Goal: Task Accomplishment & Management: Use online tool/utility

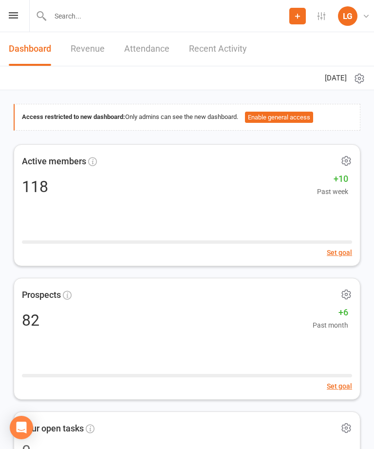
click at [21, 13] on div "Prospect Member Non-attending contact Class / event Appointment Task Membership…" at bounding box center [187, 16] width 374 height 32
click at [11, 15] on icon at bounding box center [13, 15] width 9 height 6
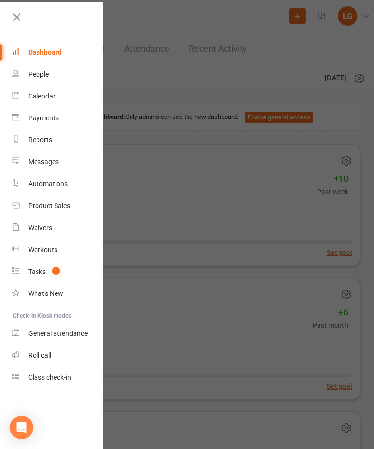
click at [24, 99] on link "Calendar" at bounding box center [58, 96] width 92 height 22
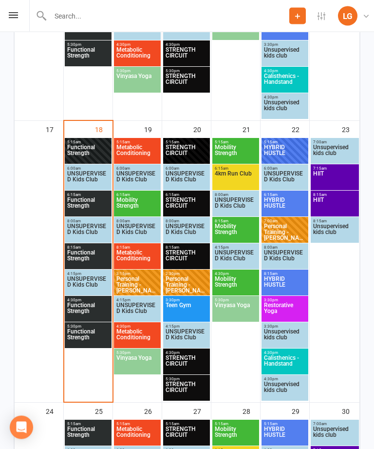
scroll to position [1016, 0]
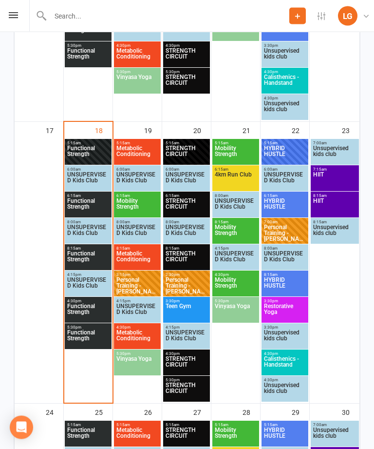
click at [80, 312] on span "Functional Strength" at bounding box center [88, 313] width 43 height 18
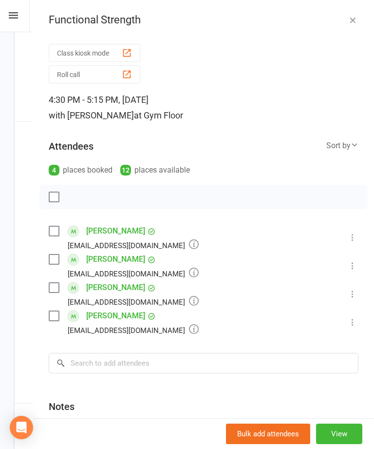
click at [348, 25] on button "button" at bounding box center [353, 20] width 12 height 12
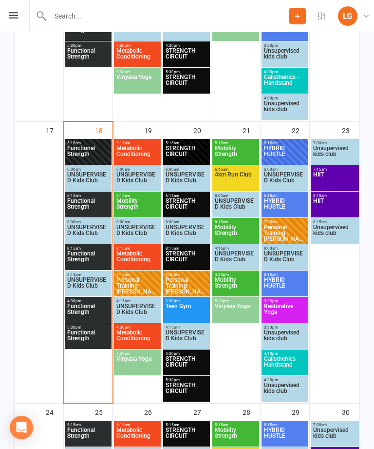
click at [84, 254] on span "Functional Strength" at bounding box center [88, 260] width 43 height 18
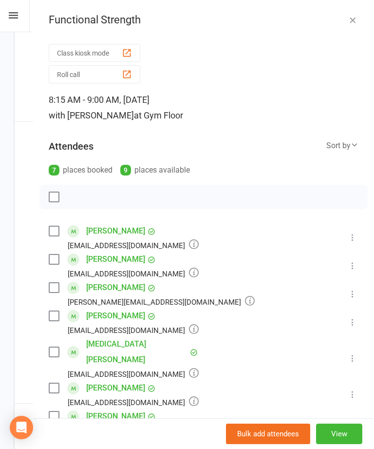
click at [75, 49] on button "Class kiosk mode" at bounding box center [95, 53] width 92 height 18
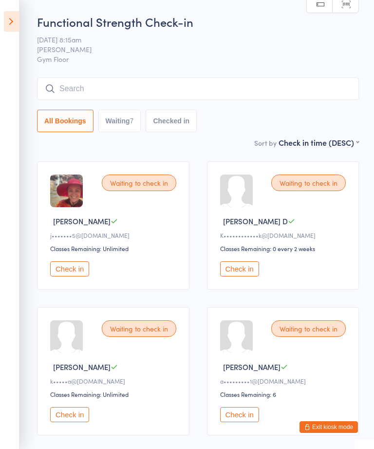
click at [112, 82] on input "search" at bounding box center [198, 88] width 322 height 22
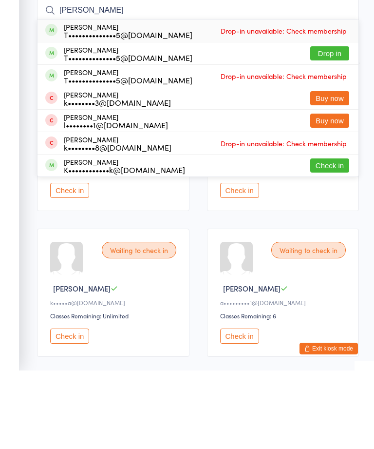
type input "[PERSON_NAME]"
click at [329, 125] on button "Drop in" at bounding box center [329, 132] width 39 height 14
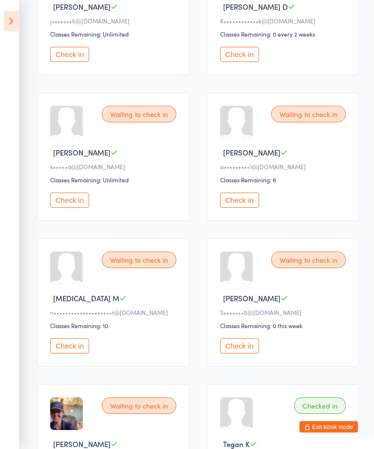
scroll to position [215, 0]
click at [68, 353] on button "Check in" at bounding box center [69, 345] width 39 height 15
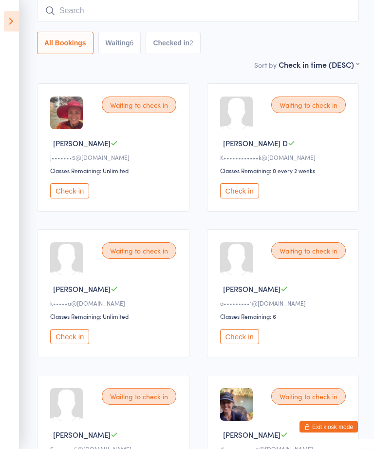
scroll to position [0, 0]
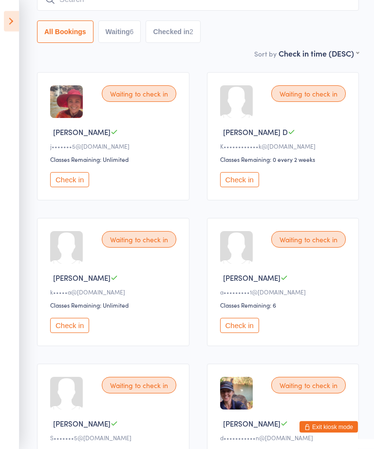
click at [254, 178] on button "Check in" at bounding box center [239, 180] width 39 height 15
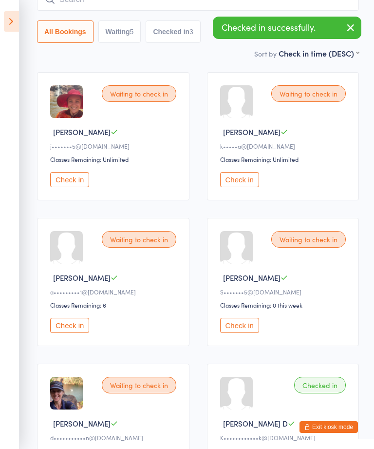
click at [249, 179] on button "Check in" at bounding box center [239, 179] width 39 height 15
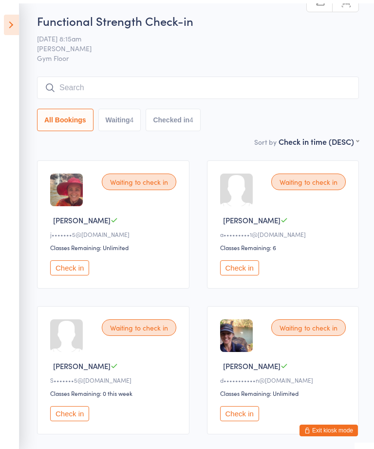
scroll to position [0, 0]
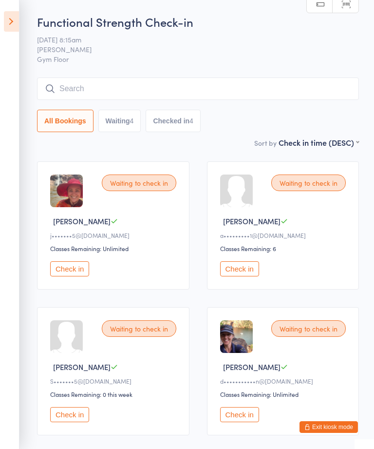
click at [122, 87] on input "search" at bounding box center [198, 88] width 322 height 22
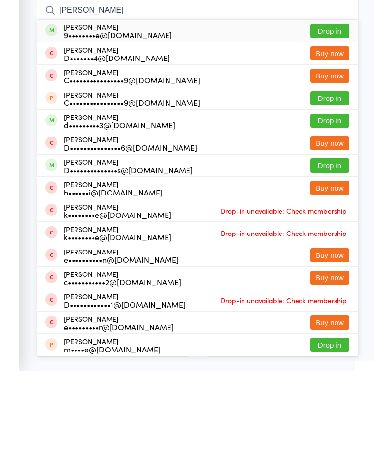
type input "Danielle"
click at [331, 102] on button "Drop in" at bounding box center [329, 109] width 39 height 14
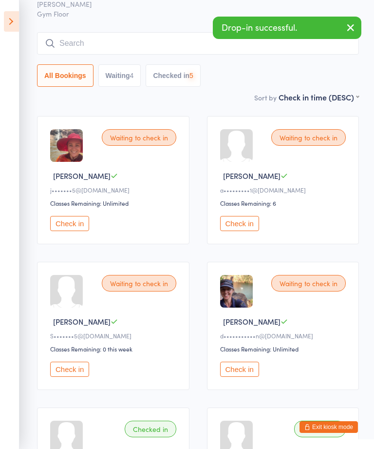
scroll to position [39, 0]
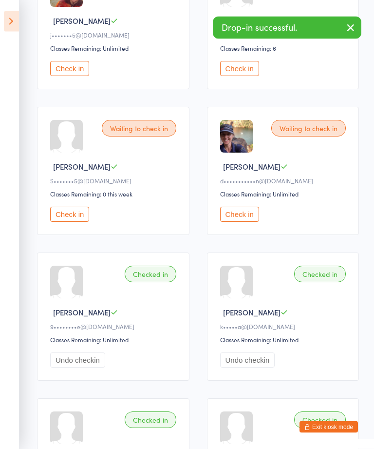
click at [71, 221] on button "Check in" at bounding box center [69, 214] width 39 height 15
click at [245, 222] on button "Check in" at bounding box center [239, 214] width 39 height 15
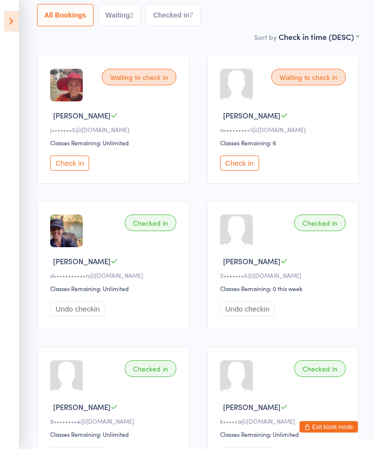
scroll to position [102, 0]
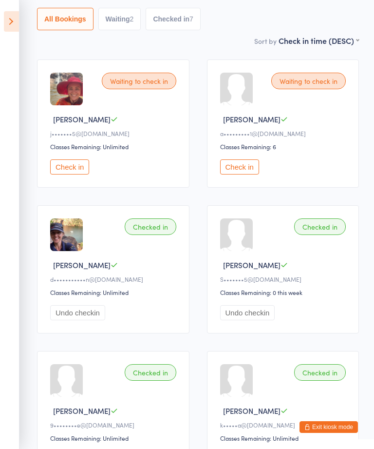
click at [77, 174] on button "Check in" at bounding box center [69, 166] width 39 height 15
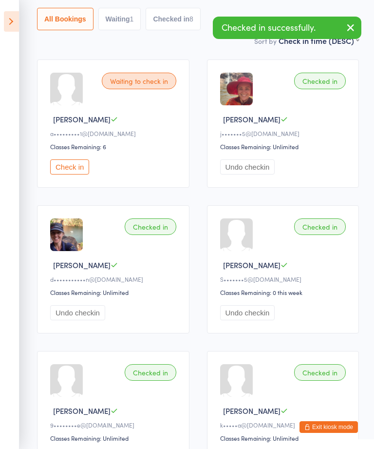
click at [357, 24] on button "button" at bounding box center [350, 28] width 21 height 22
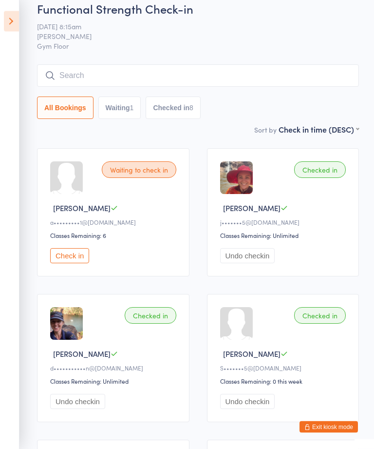
scroll to position [0, 0]
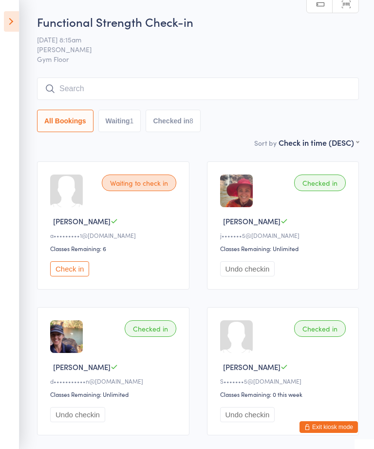
click at [81, 271] on button "Check in" at bounding box center [69, 268] width 39 height 15
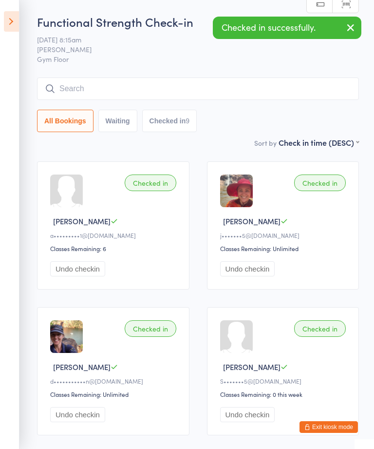
click at [10, 21] on icon at bounding box center [11, 21] width 15 height 20
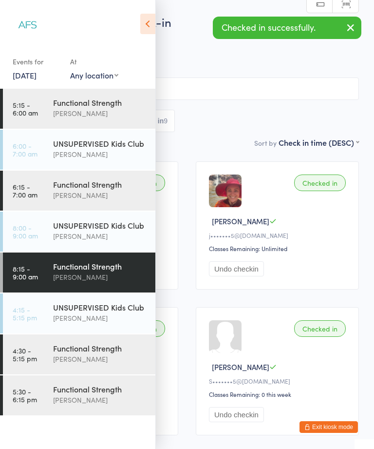
click at [83, 228] on div "UNSUPERVISED Kids Club" at bounding box center [100, 225] width 94 height 11
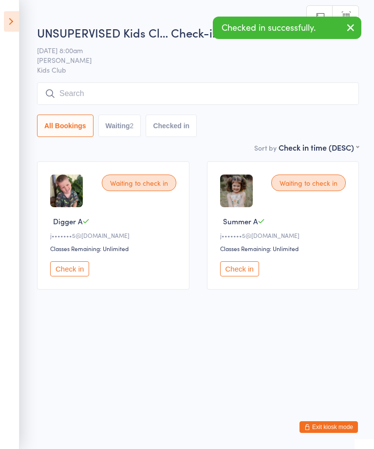
click at [77, 273] on button "Check in" at bounding box center [69, 268] width 39 height 15
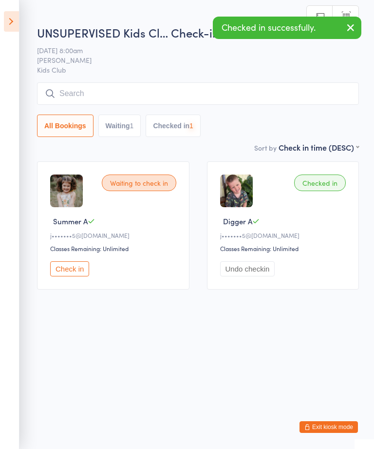
click at [257, 274] on button "Undo checkin" at bounding box center [247, 268] width 55 height 15
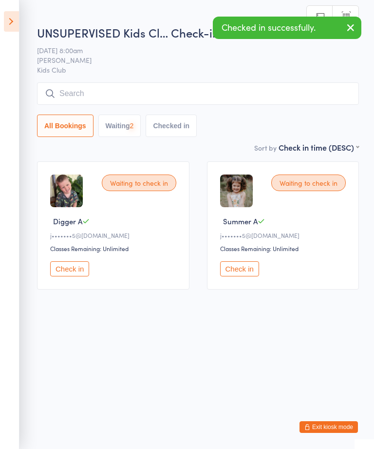
click at [249, 276] on button "Check in" at bounding box center [239, 268] width 39 height 15
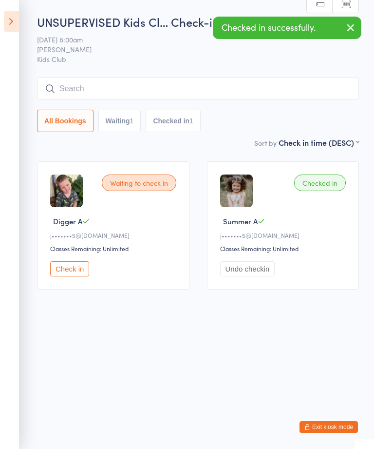
click at [76, 274] on button "Check in" at bounding box center [69, 268] width 39 height 15
click at [10, 29] on icon at bounding box center [11, 21] width 15 height 20
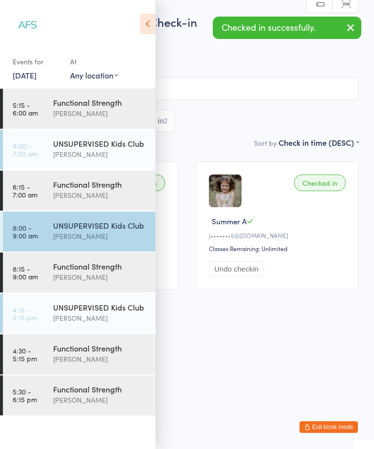
click at [97, 267] on div "Functional Strength" at bounding box center [100, 266] width 94 height 11
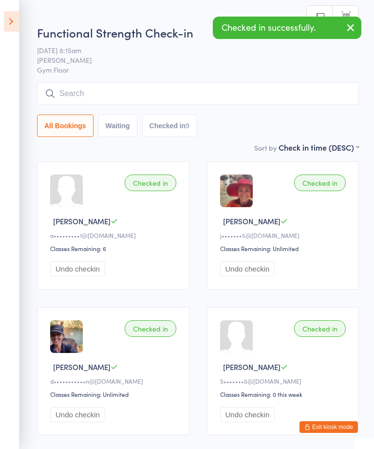
click at [10, 24] on icon at bounding box center [11, 21] width 15 height 20
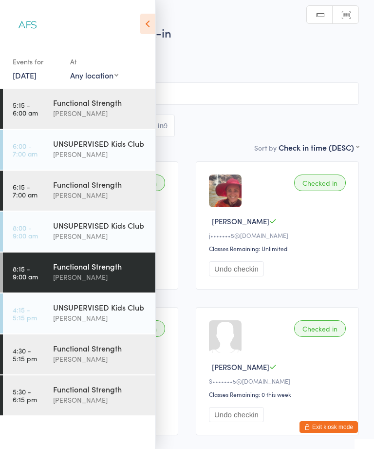
click at [114, 360] on div "[PERSON_NAME]" at bounding box center [100, 358] width 94 height 11
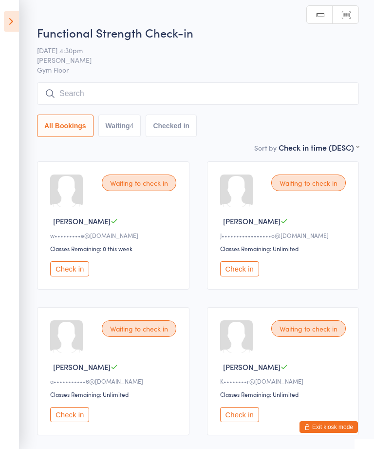
click at [13, 20] on icon at bounding box center [11, 21] width 15 height 20
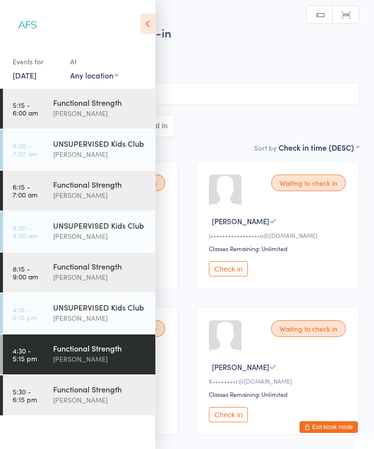
click at [100, 400] on div "[PERSON_NAME]" at bounding box center [100, 399] width 94 height 11
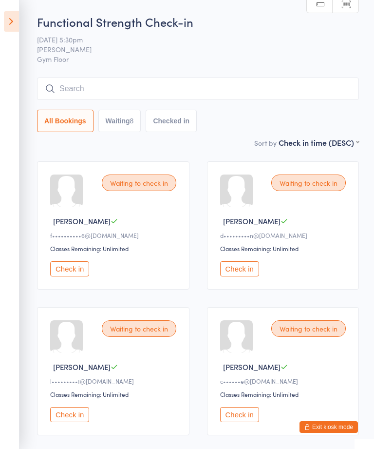
click at [5, 17] on icon at bounding box center [11, 21] width 15 height 20
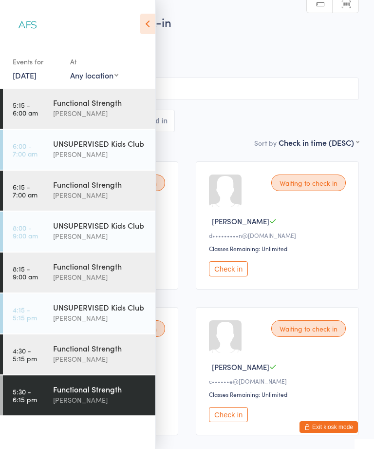
click at [75, 271] on div "Functional Strength" at bounding box center [100, 266] width 94 height 11
